Goal: Information Seeking & Learning: Learn about a topic

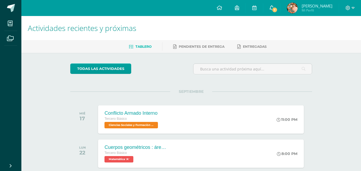
click at [277, 10] on span "1" at bounding box center [274, 10] width 6 height 6
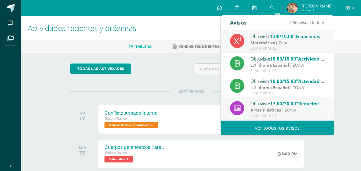
click at [341, 62] on div "Actividades recientes y próximas Tablero Pendientes de entrega Entregadas todas…" at bounding box center [190, 141] width 339 height 251
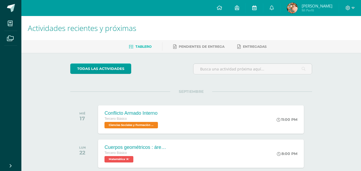
click at [256, 9] on icon at bounding box center [254, 7] width 4 height 5
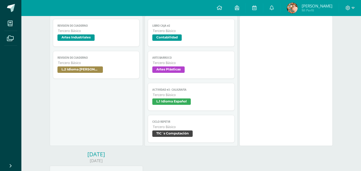
scroll to position [242, 0]
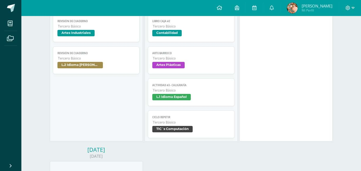
click at [181, 120] on span "Tercero Básico" at bounding box center [191, 122] width 77 height 5
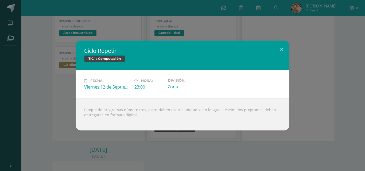
click at [207, 142] on div "Ciclo Repetir TIC´s Computación Fecha: [DATE] Hora: 23:00 División: Zona Loadin…" at bounding box center [182, 85] width 365 height 171
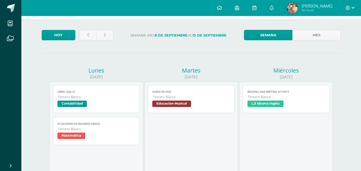
scroll to position [0, 0]
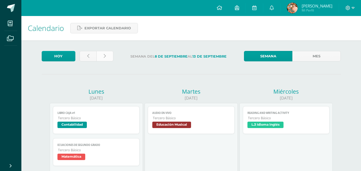
click at [105, 56] on icon at bounding box center [105, 56] width 2 height 5
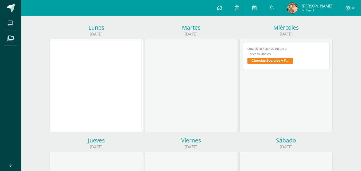
scroll to position [66, 0]
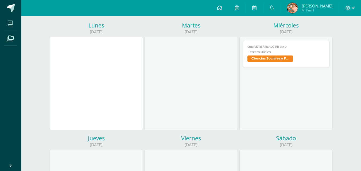
click at [292, 47] on span "Conflicto Armado Interno" at bounding box center [286, 46] width 78 height 3
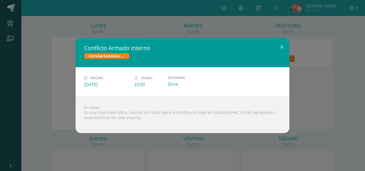
click at [344, 43] on div "Conflicto Armado Interno Ciencias Sociales y Formación Ciudadana Fecha: [DATE] …" at bounding box center [182, 85] width 360 height 95
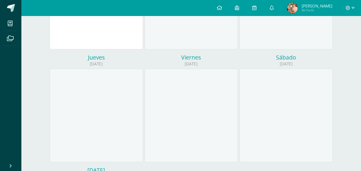
scroll to position [0, 0]
